Goal: Transaction & Acquisition: Purchase product/service

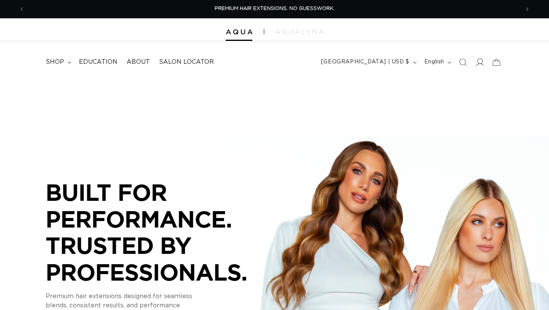
click at [480, 61] on icon at bounding box center [480, 62] width 8 height 8
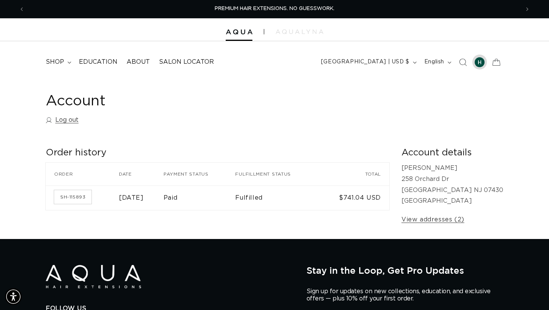
click at [482, 62] on div at bounding box center [480, 62] width 11 height 11
click at [456, 222] on link "View addresses (2)" at bounding box center [433, 219] width 63 height 11
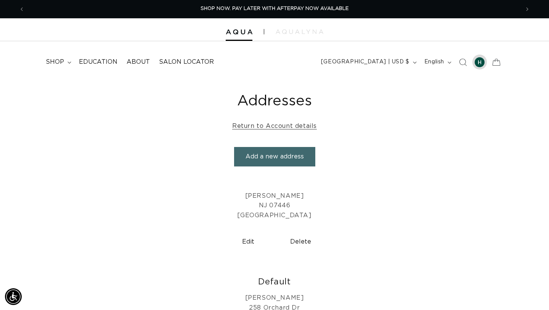
click at [478, 66] on div at bounding box center [480, 62] width 11 height 11
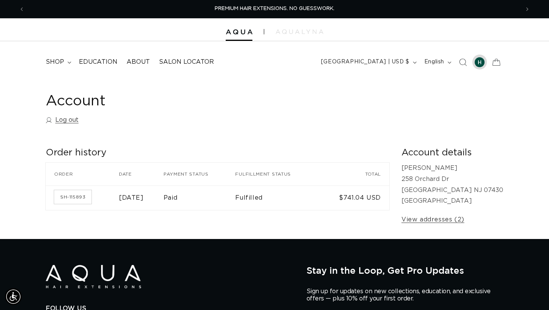
click at [479, 64] on div at bounding box center [480, 62] width 11 height 11
click at [251, 31] on img at bounding box center [239, 31] width 27 height 5
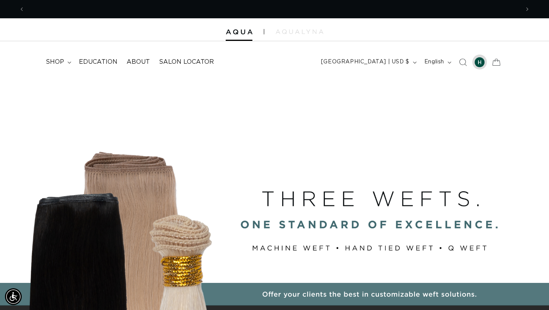
click at [482, 63] on div at bounding box center [480, 62] width 11 height 11
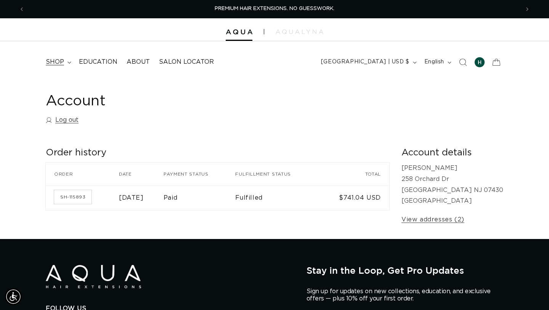
click at [55, 63] on span "shop" at bounding box center [55, 62] width 18 height 8
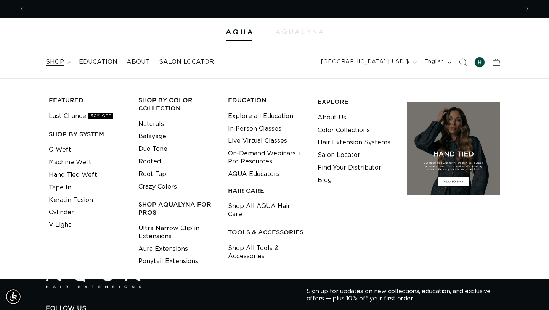
scroll to position [0, 495]
click at [55, 63] on span "shop" at bounding box center [55, 62] width 18 height 8
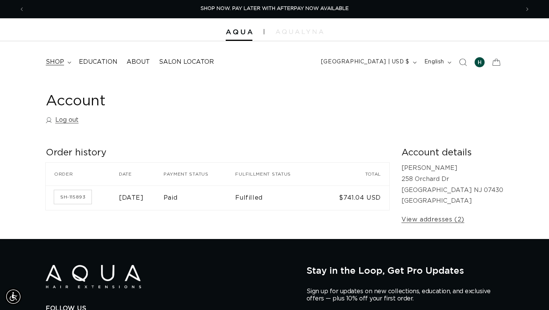
click at [55, 63] on span "shop" at bounding box center [55, 62] width 18 height 8
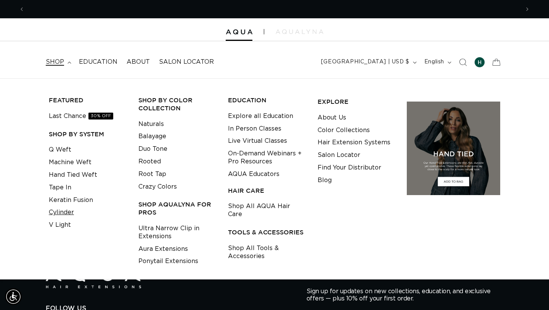
scroll to position [0, 991]
click at [65, 201] on link "Keratin Fusion" at bounding box center [71, 200] width 44 height 13
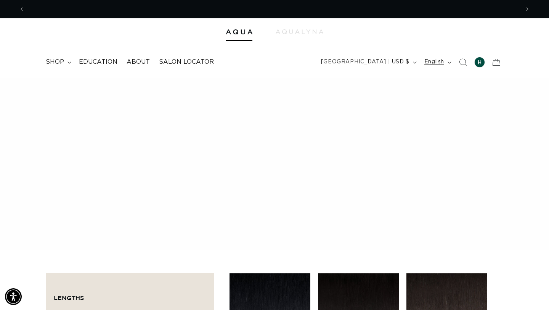
scroll to position [0, 991]
click at [461, 61] on icon "Search" at bounding box center [463, 62] width 8 height 8
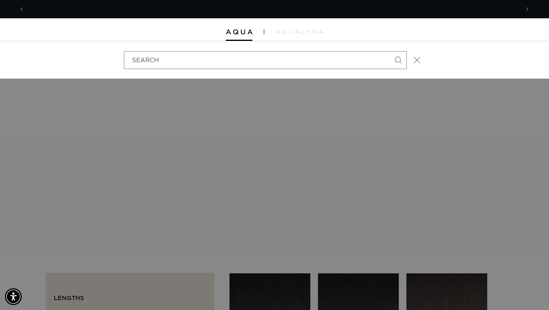
click at [419, 61] on icon "Close" at bounding box center [417, 59] width 7 height 7
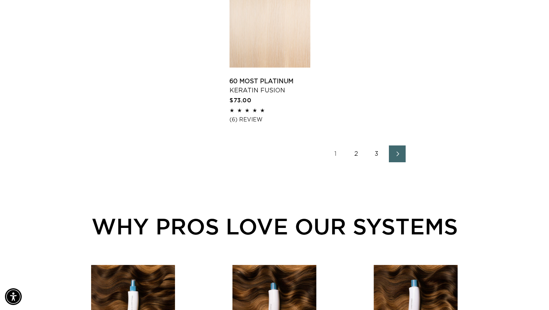
scroll to position [0, 495]
click at [355, 162] on link "2" at bounding box center [356, 153] width 17 height 17
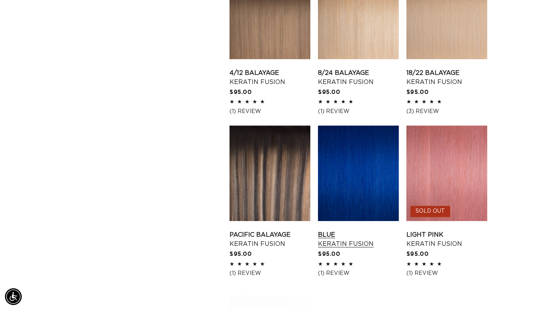
scroll to position [808, 0]
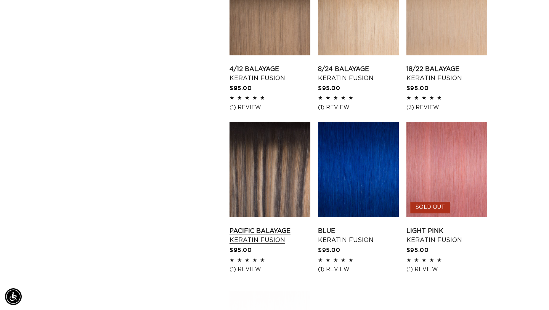
click at [287, 226] on link "Pacific Balayage Keratin Fusion" at bounding box center [270, 235] width 81 height 18
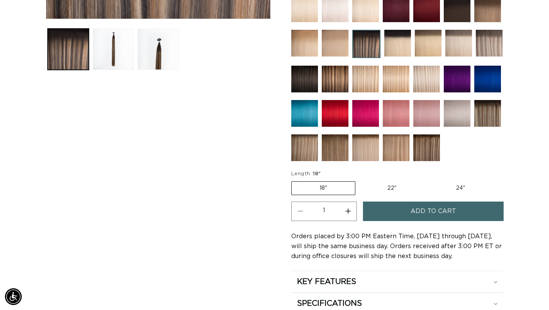
scroll to position [313, 0]
